Goal: Task Accomplishment & Management: Use online tool/utility

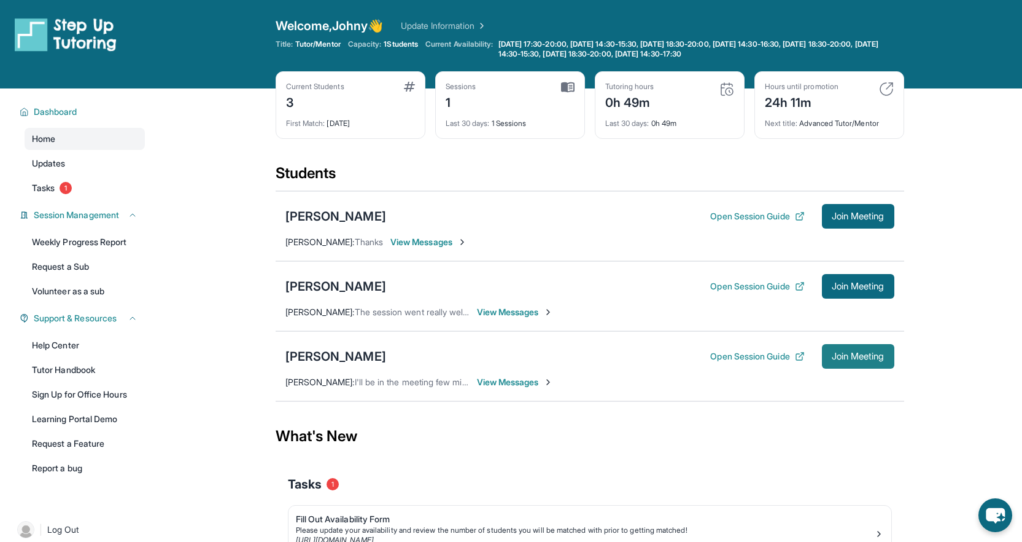
click at [864, 363] on button "Join Meeting" at bounding box center [858, 356] width 72 height 25
click at [83, 189] on link "Tasks 1" at bounding box center [85, 188] width 120 height 22
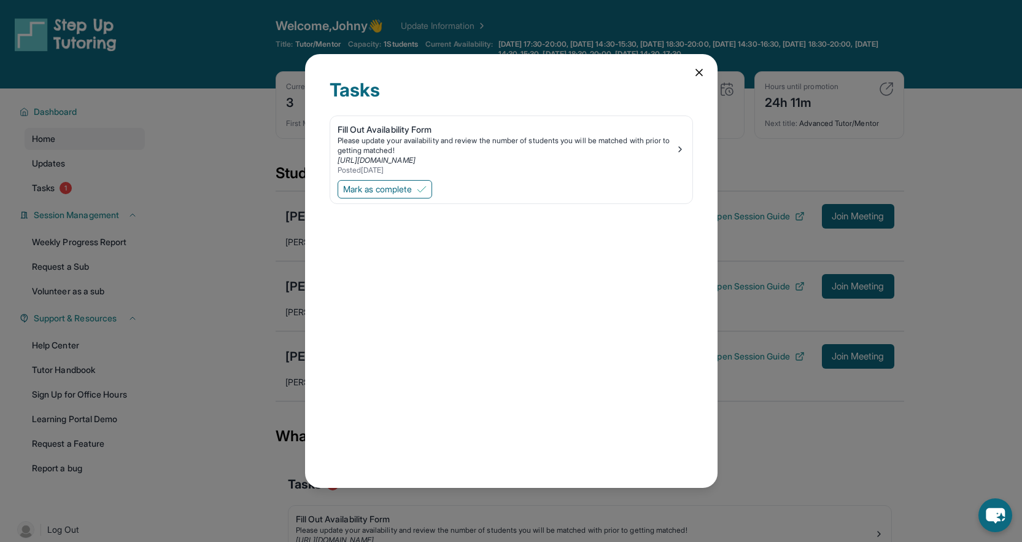
click at [698, 74] on icon at bounding box center [699, 72] width 12 height 12
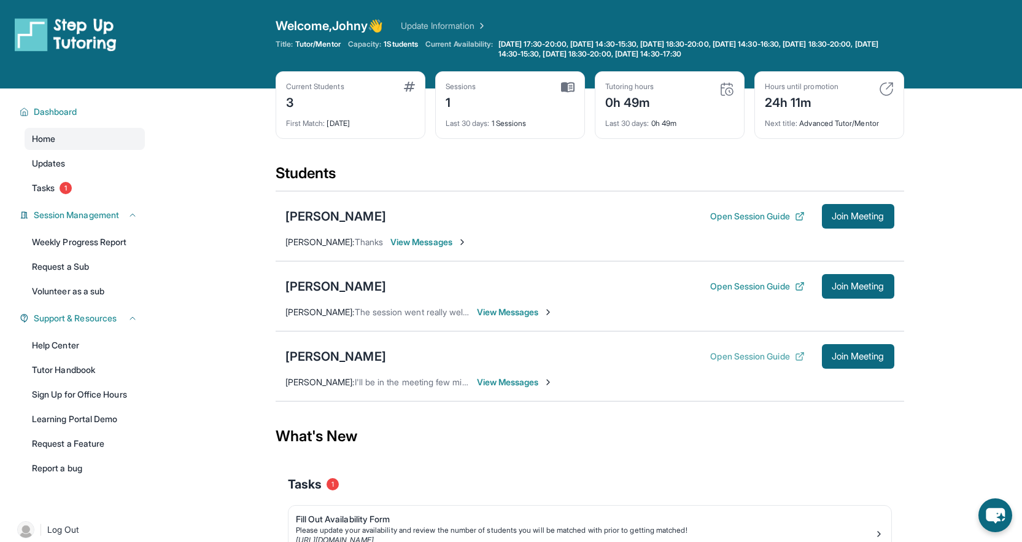
click at [729, 357] on button "Open Session Guide" at bounding box center [757, 356] width 94 height 12
